Goal: Task Accomplishment & Management: Manage account settings

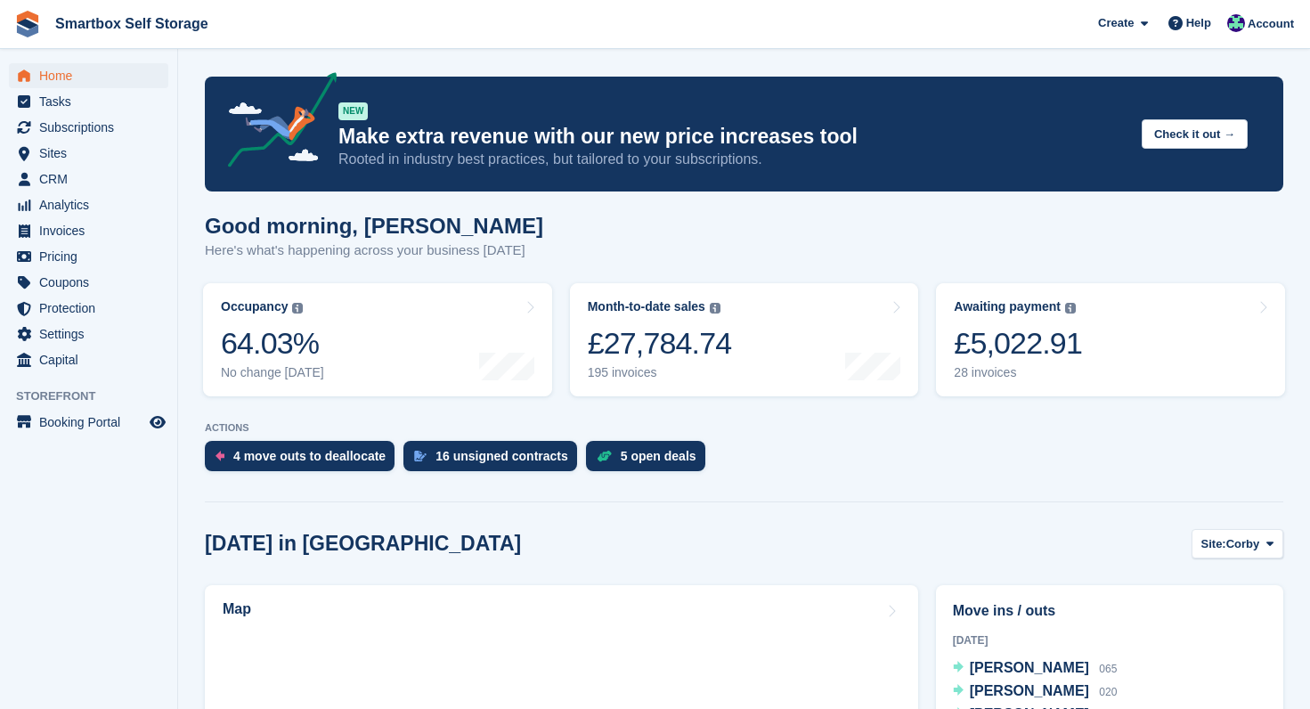
click at [55, 76] on span "Home" at bounding box center [92, 75] width 107 height 25
click at [83, 134] on span "Subscriptions" at bounding box center [92, 127] width 107 height 25
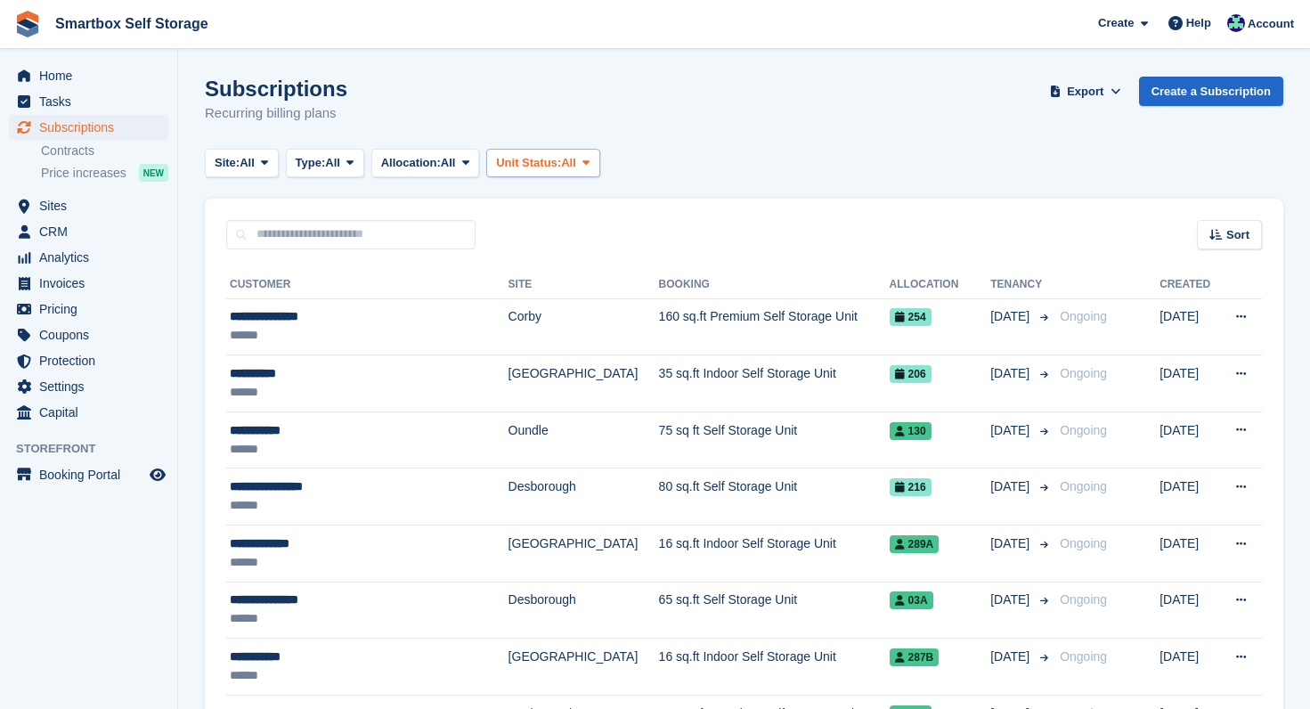
click at [593, 160] on span at bounding box center [586, 163] width 14 height 14
click at [675, 103] on div "Subscriptions Recurring billing plans Export Export Subscriptions Export a CSV …" at bounding box center [744, 111] width 1078 height 69
click at [456, 164] on span "All" at bounding box center [448, 163] width 15 height 18
click at [475, 117] on div "Subscriptions Recurring billing plans Export Export Subscriptions Export a CSV …" at bounding box center [744, 111] width 1078 height 69
click at [353, 161] on icon at bounding box center [349, 163] width 7 height 12
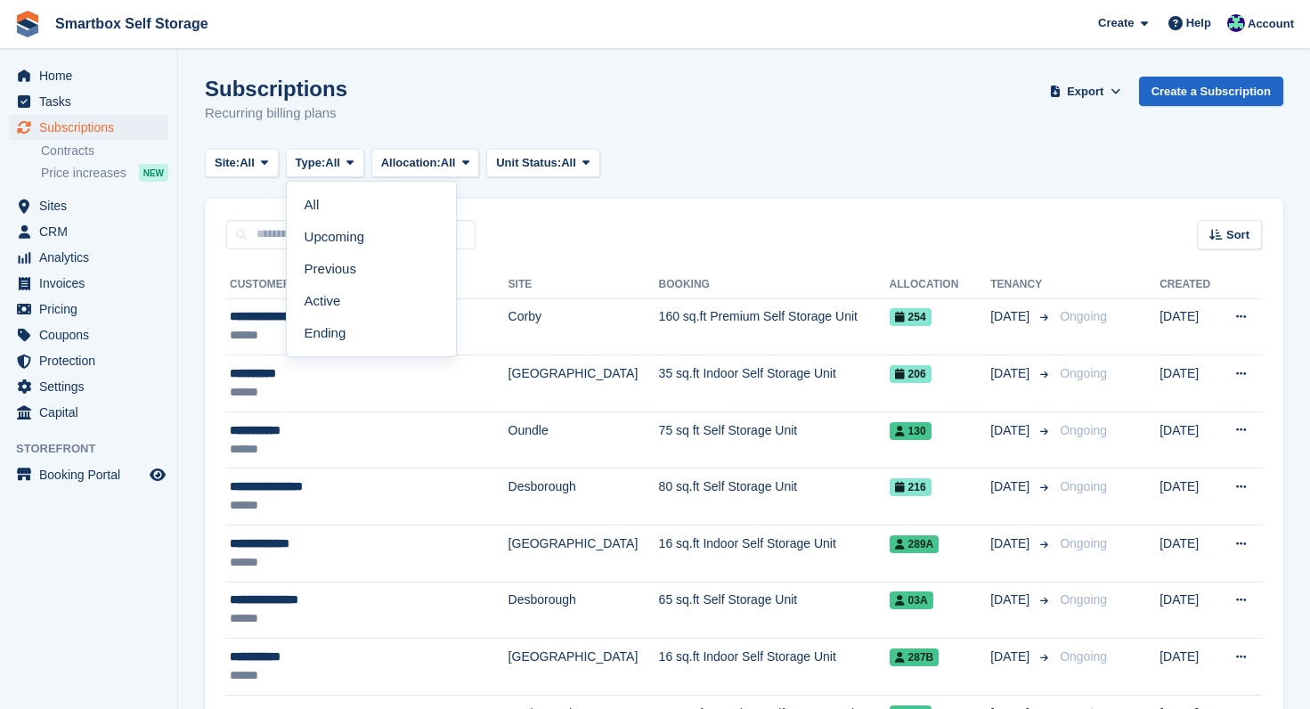
click at [387, 127] on div "Subscriptions Recurring billing plans Export Export Subscriptions Export a CSV …" at bounding box center [744, 111] width 1078 height 69
click at [1110, 87] on icon at bounding box center [1115, 91] width 10 height 12
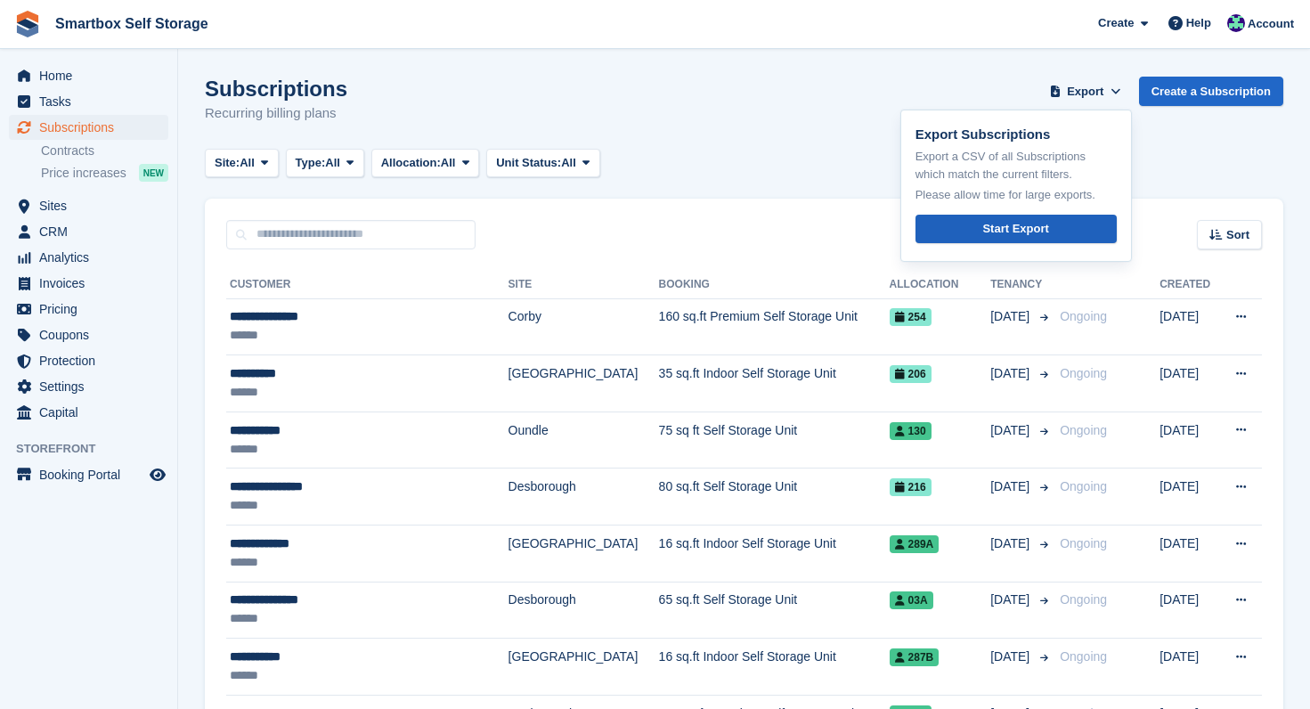
click at [1024, 225] on div "Start Export" at bounding box center [1015, 229] width 66 height 18
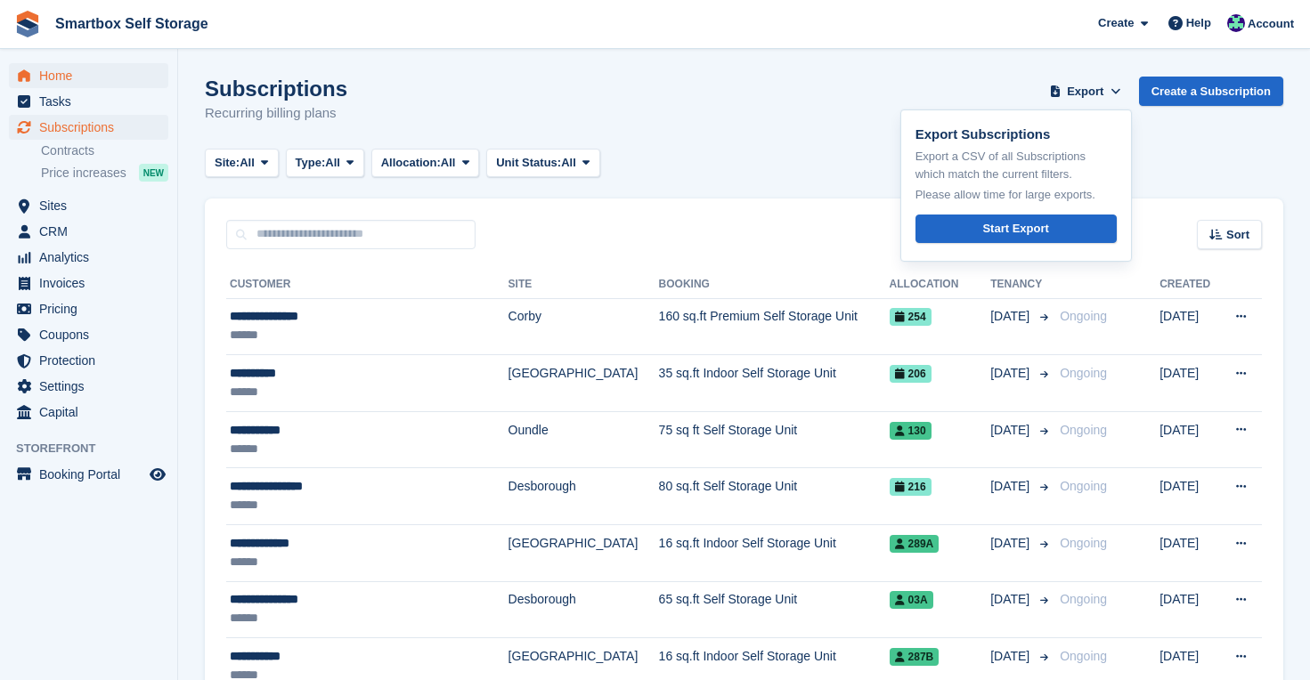
click at [59, 79] on span "Home" at bounding box center [92, 75] width 107 height 25
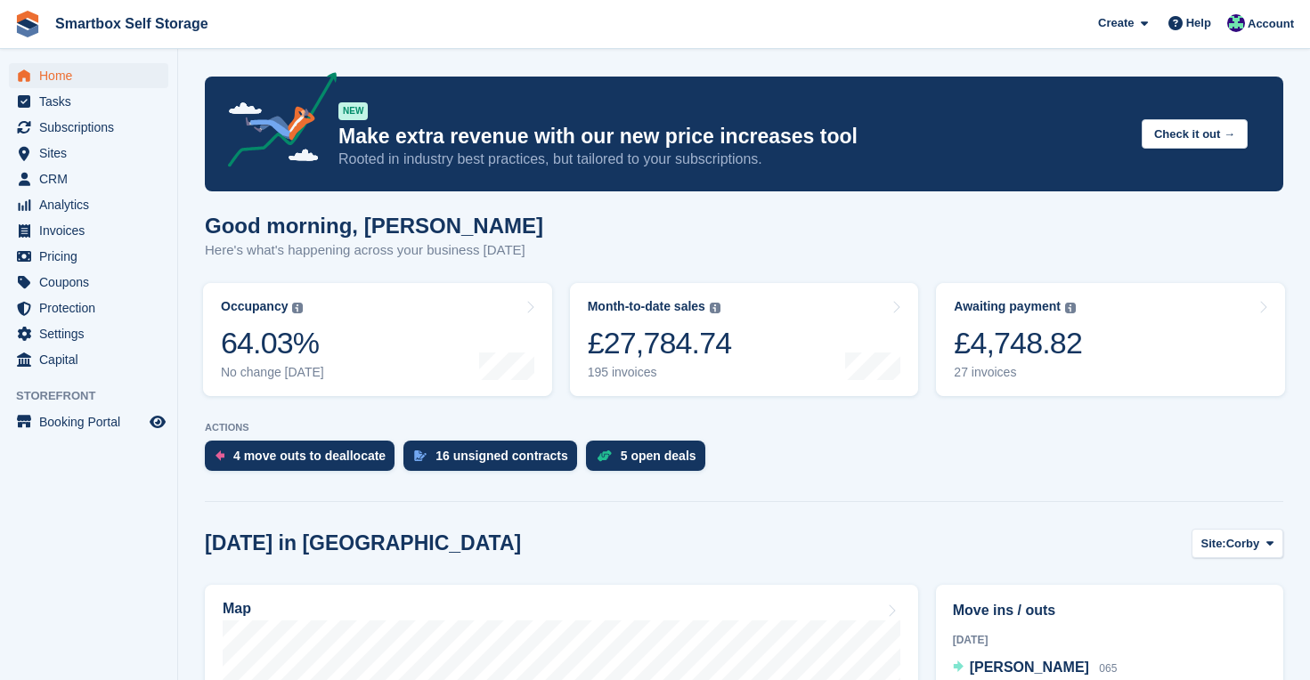
click at [63, 77] on span "Home" at bounding box center [92, 75] width 107 height 25
click at [69, 77] on span "Home" at bounding box center [92, 75] width 107 height 25
click at [652, 464] on div "5 open deals" at bounding box center [645, 456] width 119 height 30
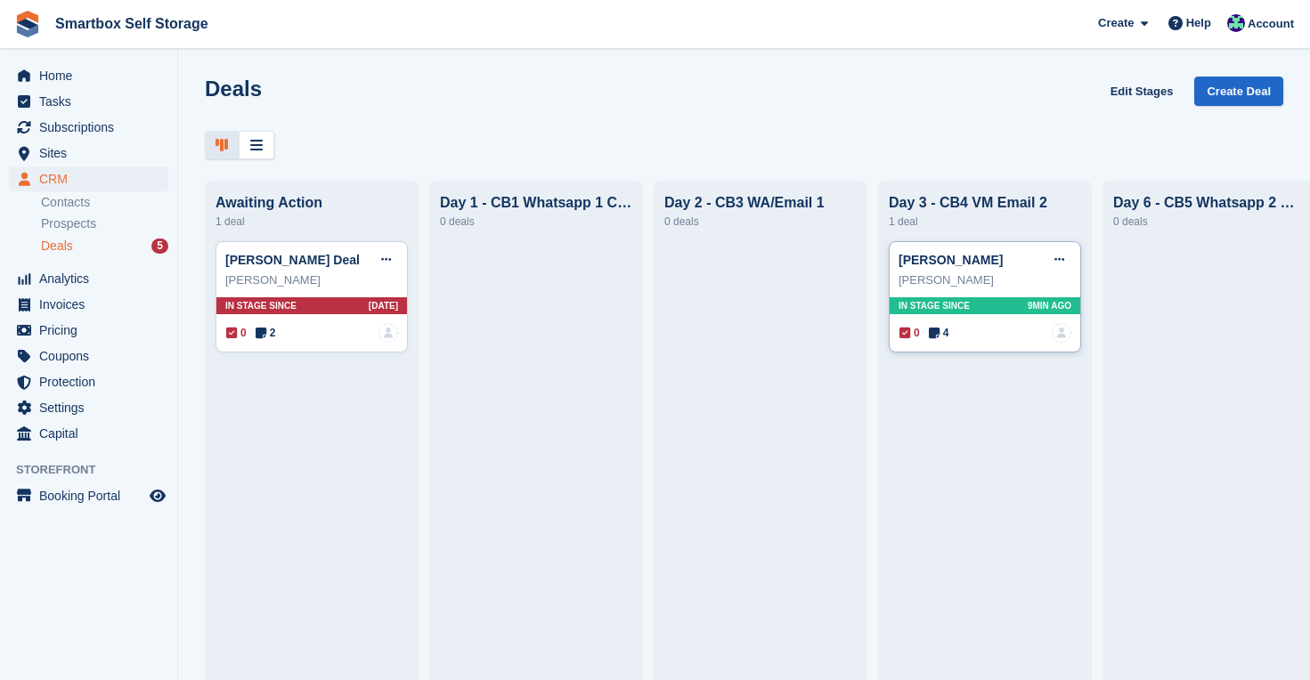
click at [993, 301] on div "In stage since 9MIN AGO" at bounding box center [985, 305] width 191 height 17
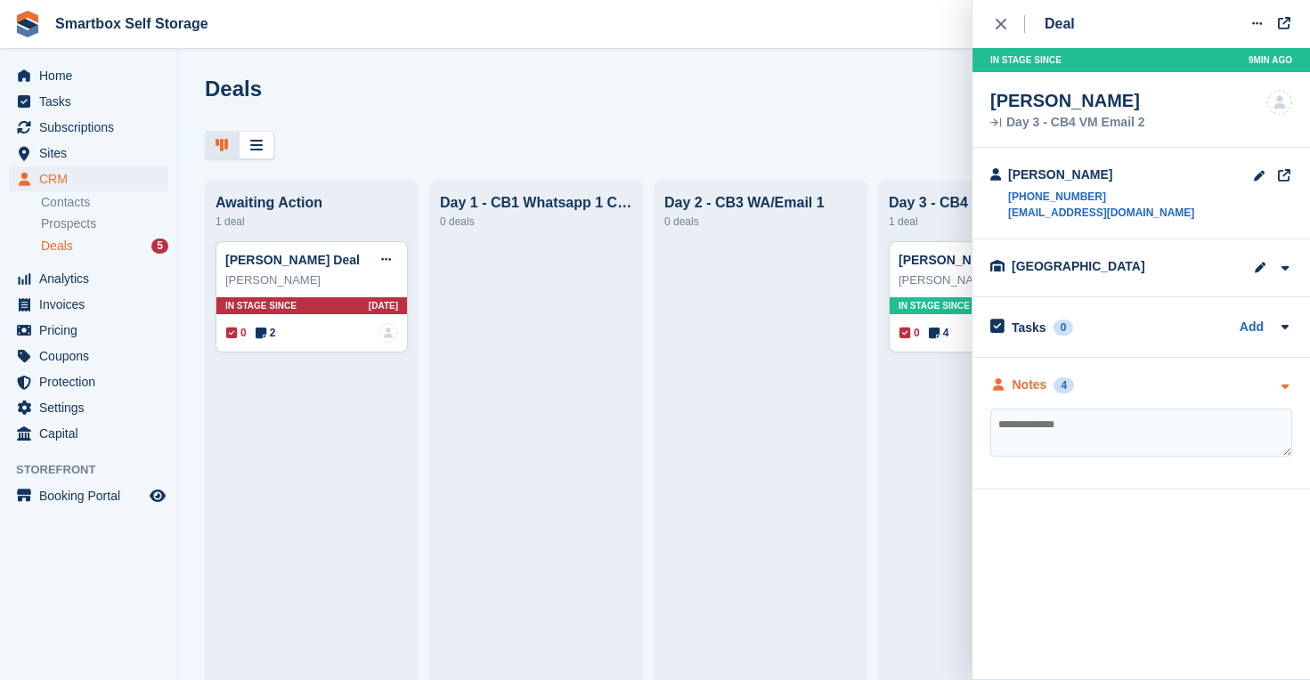
click at [1030, 384] on div "Notes" at bounding box center [1029, 385] width 35 height 19
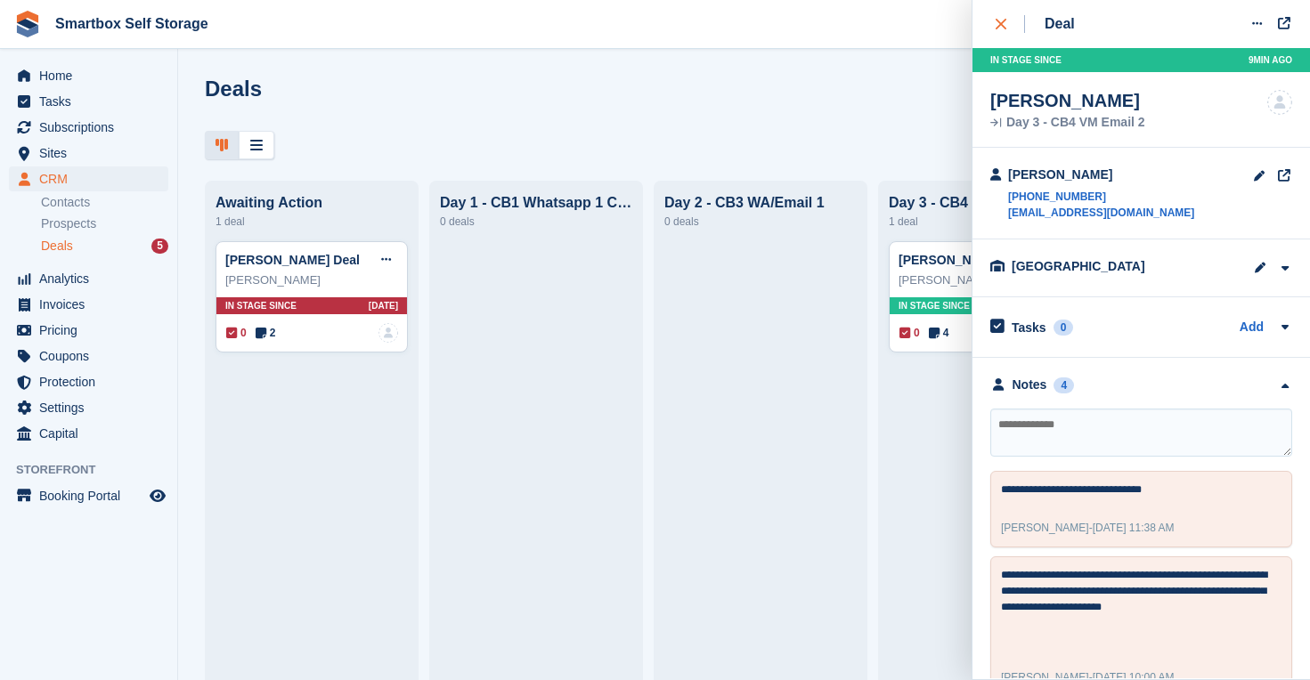
click at [1000, 24] on icon "close" at bounding box center [1000, 24] width 11 height 11
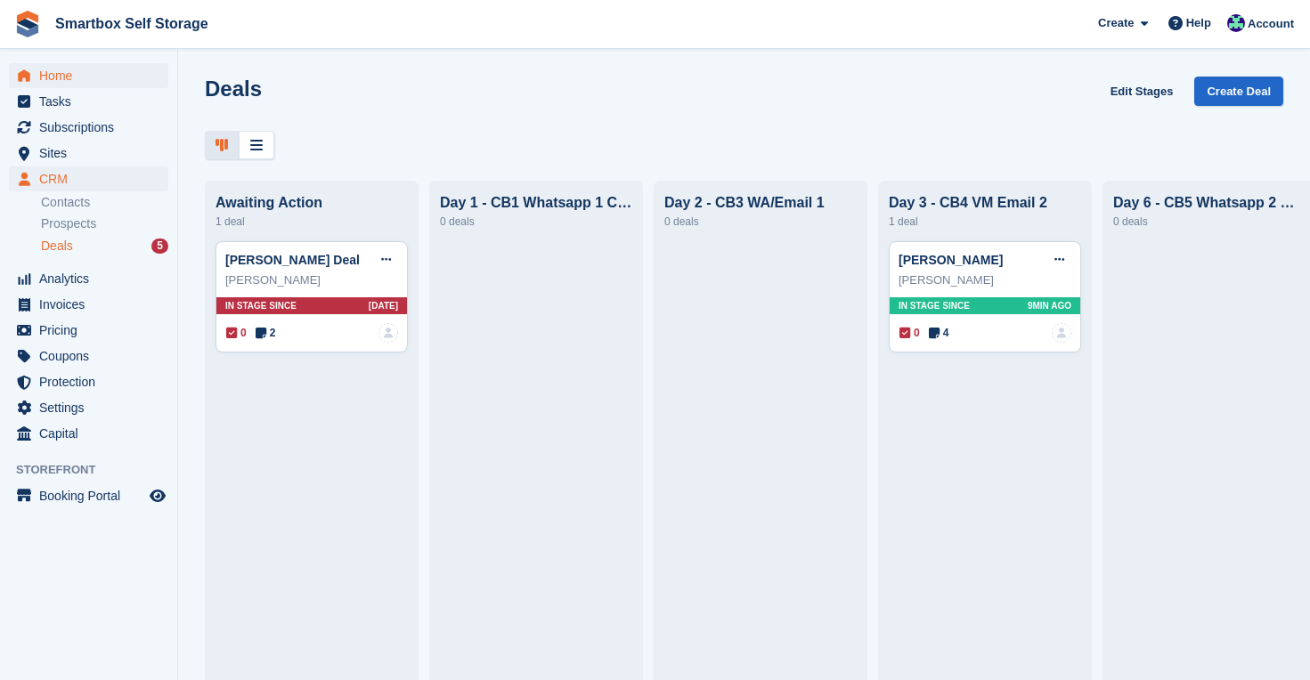
click at [58, 72] on span "Home" at bounding box center [92, 75] width 107 height 25
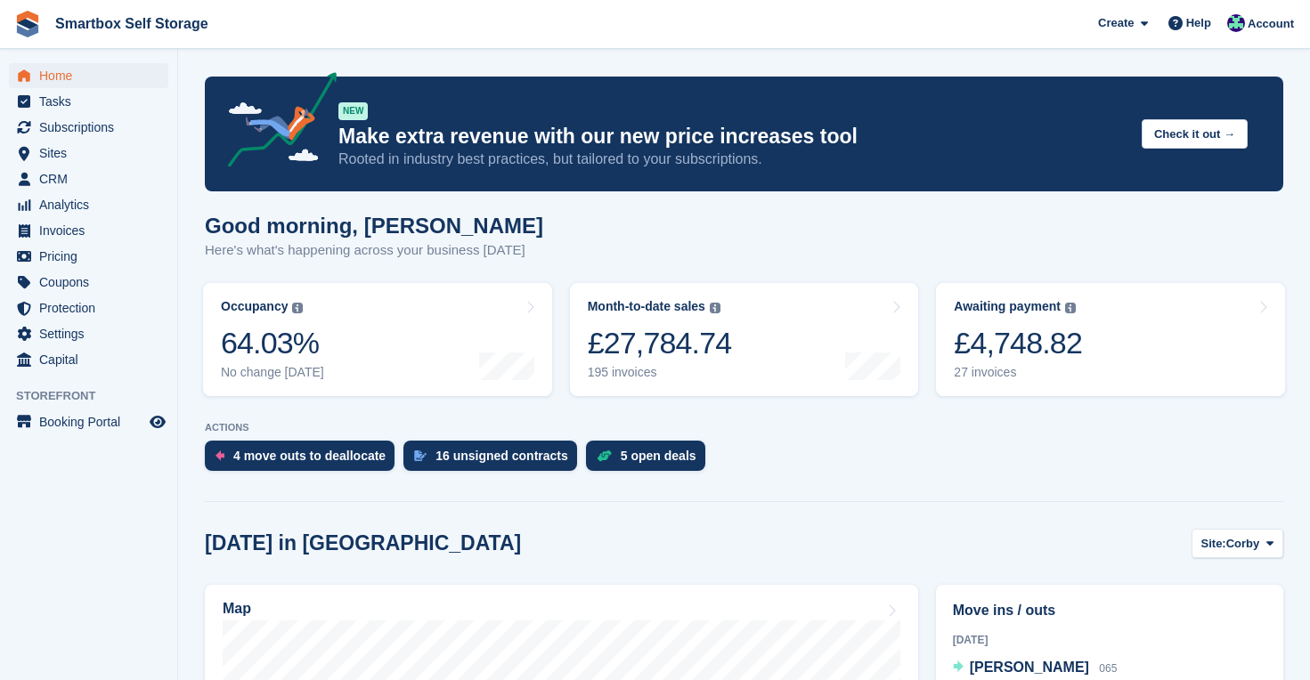
click at [54, 69] on span "Home" at bounding box center [92, 75] width 107 height 25
click at [72, 68] on span "Home" at bounding box center [92, 75] width 107 height 25
